Goal: Book appointment/travel/reservation

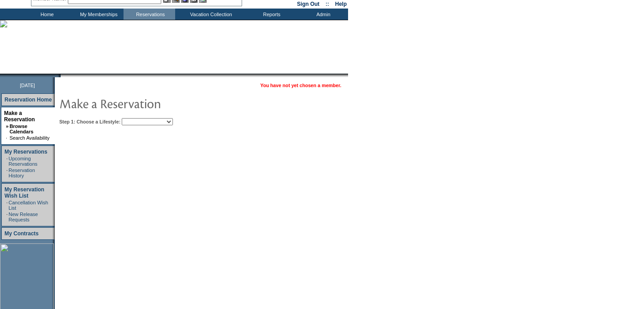
scroll to position [49, 0]
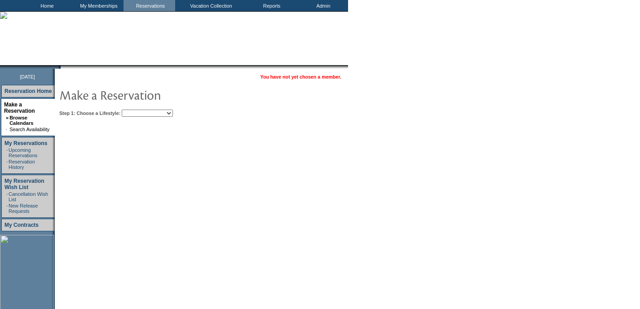
click at [154, 111] on select "Beach Leisure Metropolitan Mountain OIAL for Adventure OIAL for Couples OIAL fo…" at bounding box center [147, 113] width 51 height 7
select select "Beach"
click at [137, 110] on select "Beach Leisure Metropolitan Mountain OIAL for Adventure OIAL for Couples OIAL fo…" at bounding box center [147, 113] width 51 height 7
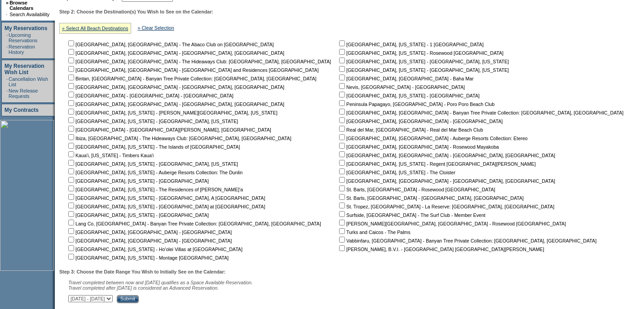
scroll to position [165, 0]
click at [74, 250] on input "checkbox" at bounding box center [71, 248] width 6 height 6
checkbox input "true"
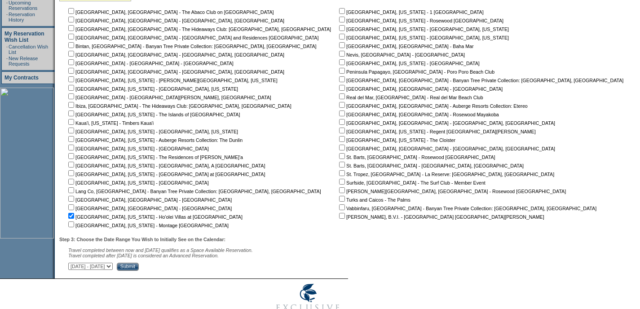
scroll to position [227, 0]
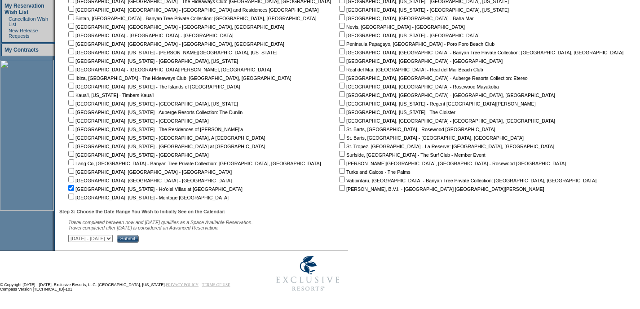
click at [113, 240] on select "[DATE] - [DATE] [DATE] - [DATE] [DATE] - [DATE] [DATE] - [DATE] [DATE] - [DATE]…" at bounding box center [90, 238] width 44 height 7
select select "[DATE]|[DATE]"
click at [73, 235] on select "[DATE] - [DATE] [DATE] - [DATE] [DATE] - [DATE] [DATE] - [DATE] [DATE] - [DATE]…" at bounding box center [90, 238] width 44 height 7
click at [139, 237] on input "Submit" at bounding box center [128, 239] width 22 height 8
